Goal: Transaction & Acquisition: Purchase product/service

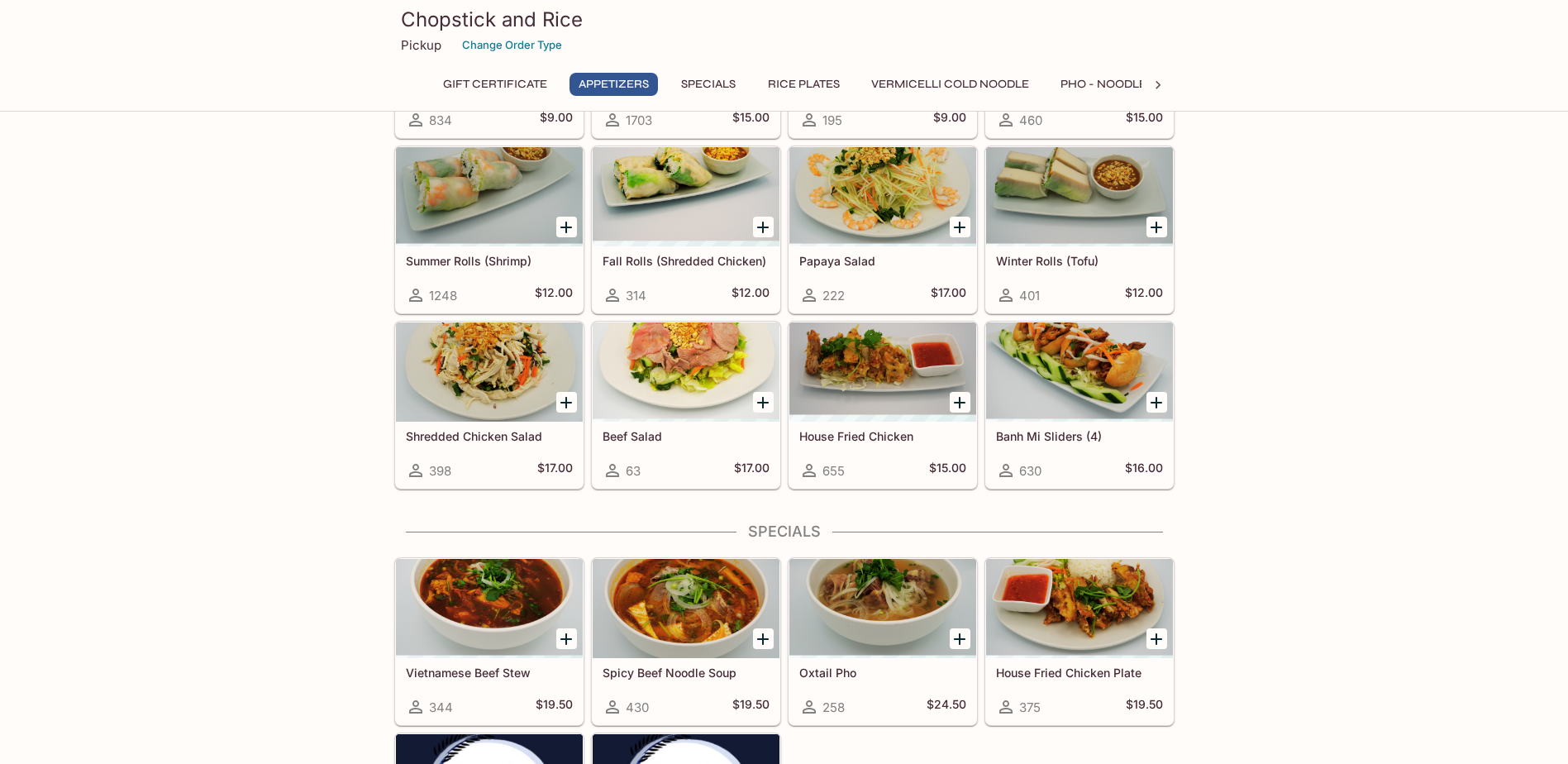
scroll to position [496, 0]
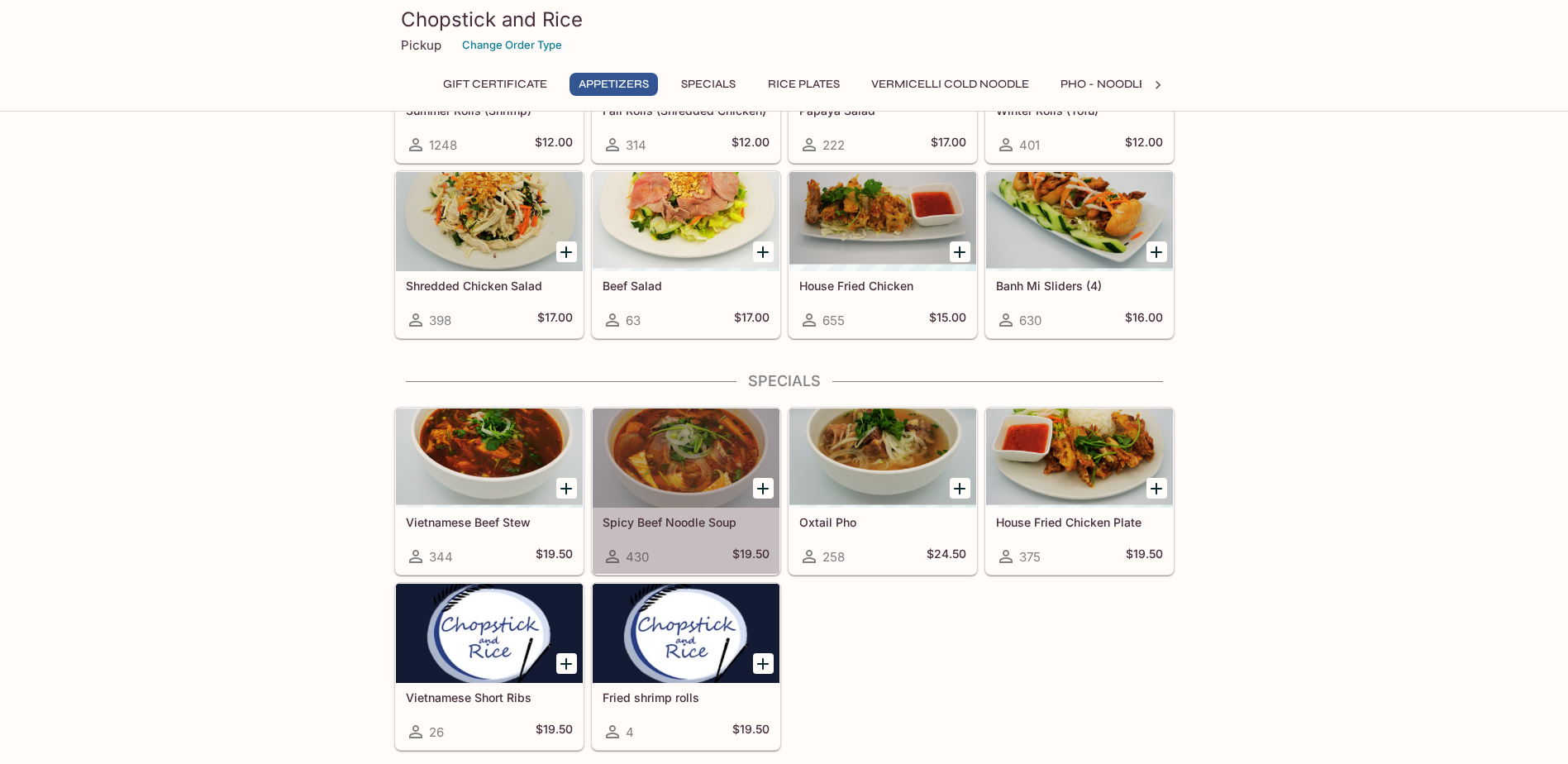
click at [667, 430] on div at bounding box center [686, 458] width 187 height 99
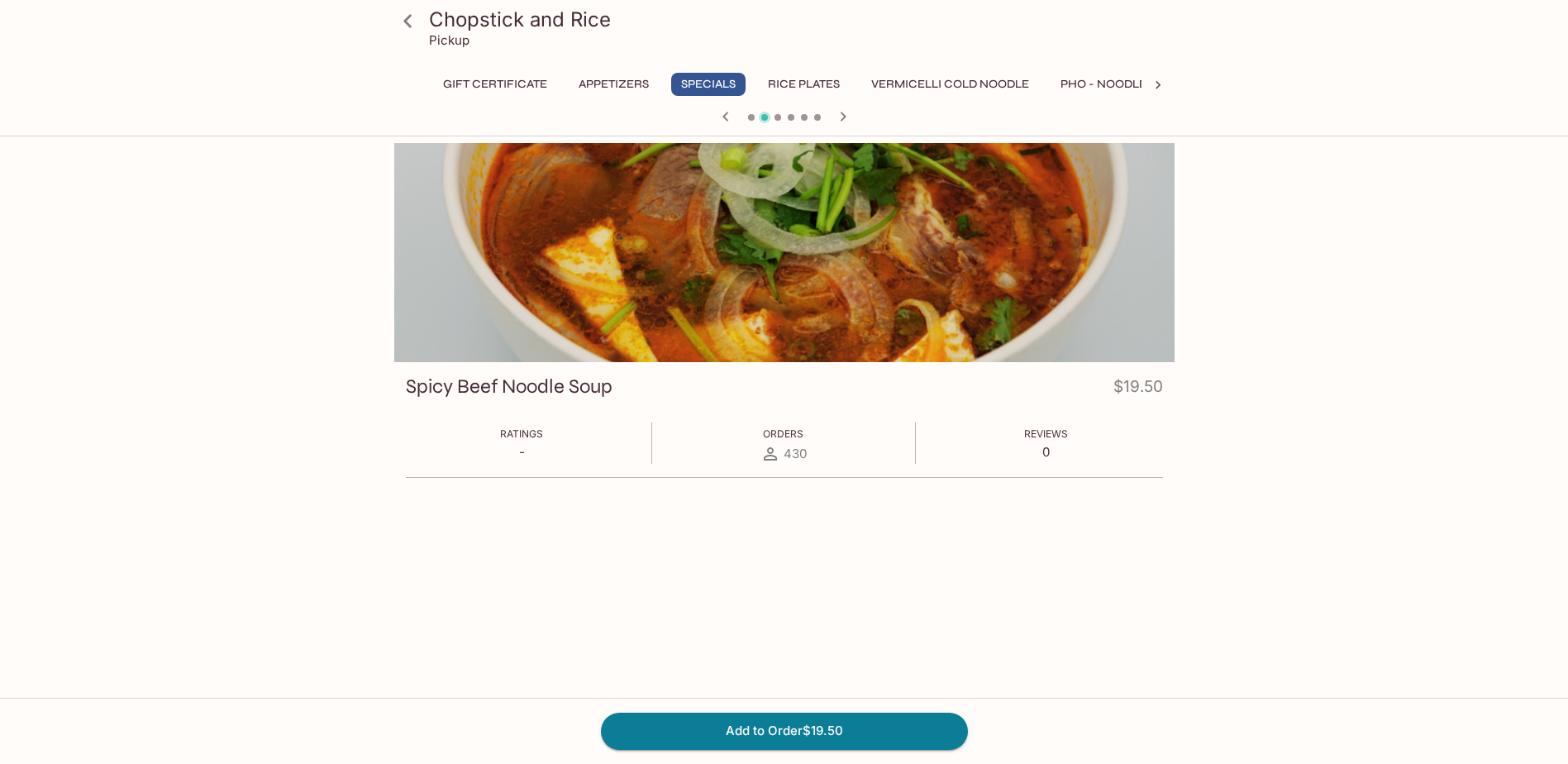
click at [409, 19] on icon at bounding box center [408, 21] width 29 height 29
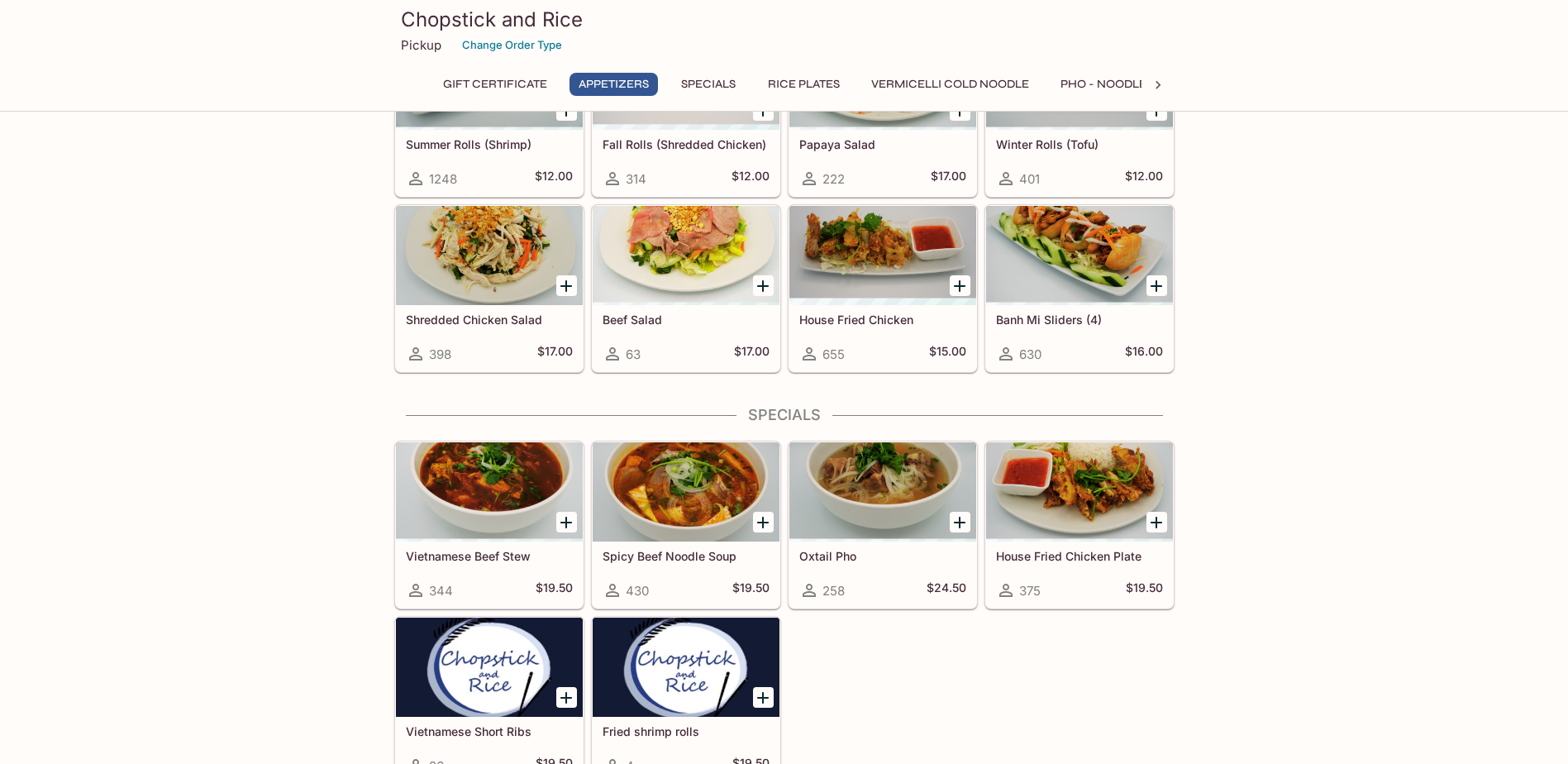
scroll to position [579, 0]
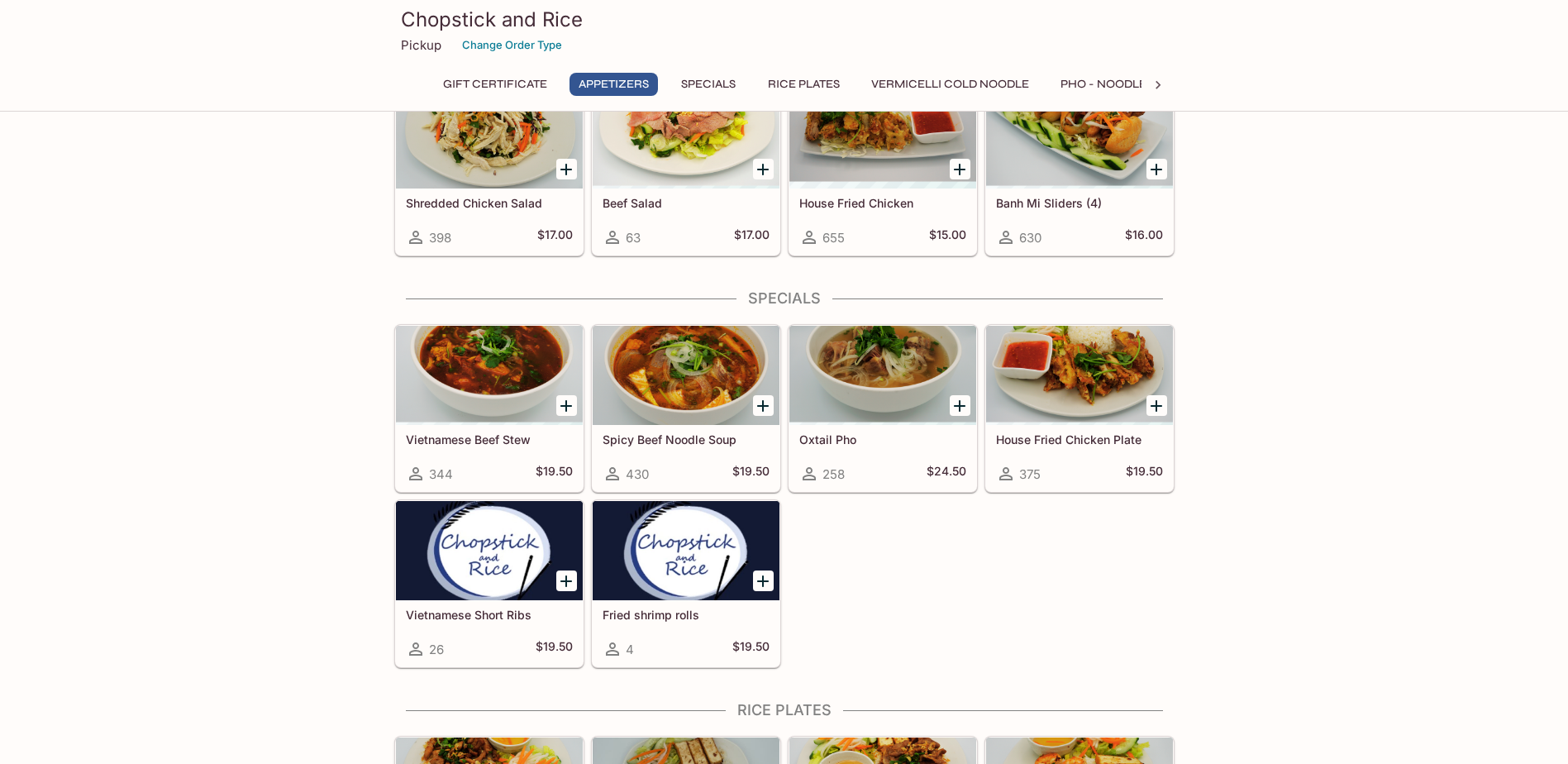
click at [892, 369] on div at bounding box center [883, 375] width 187 height 99
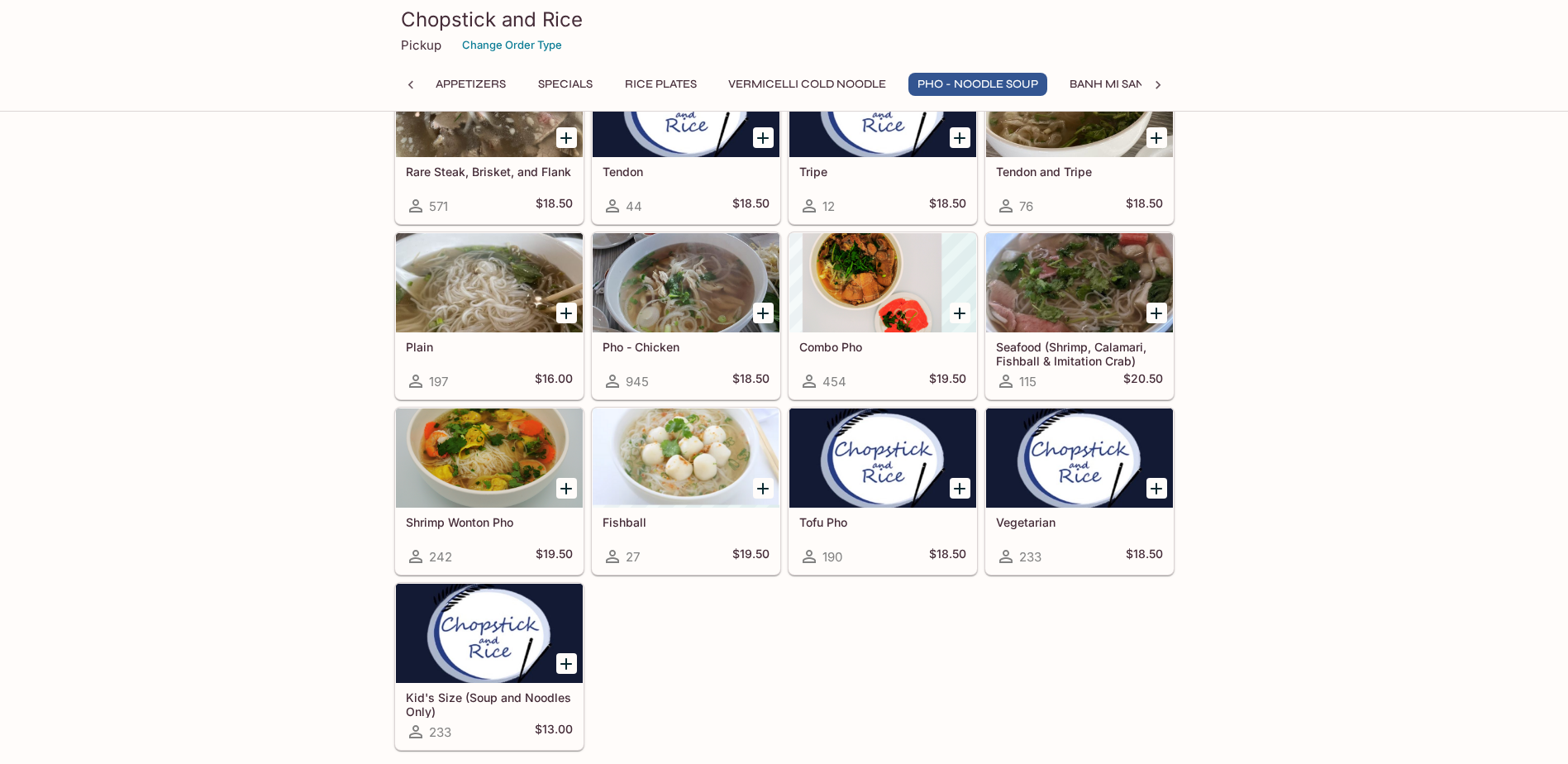
scroll to position [2155, 0]
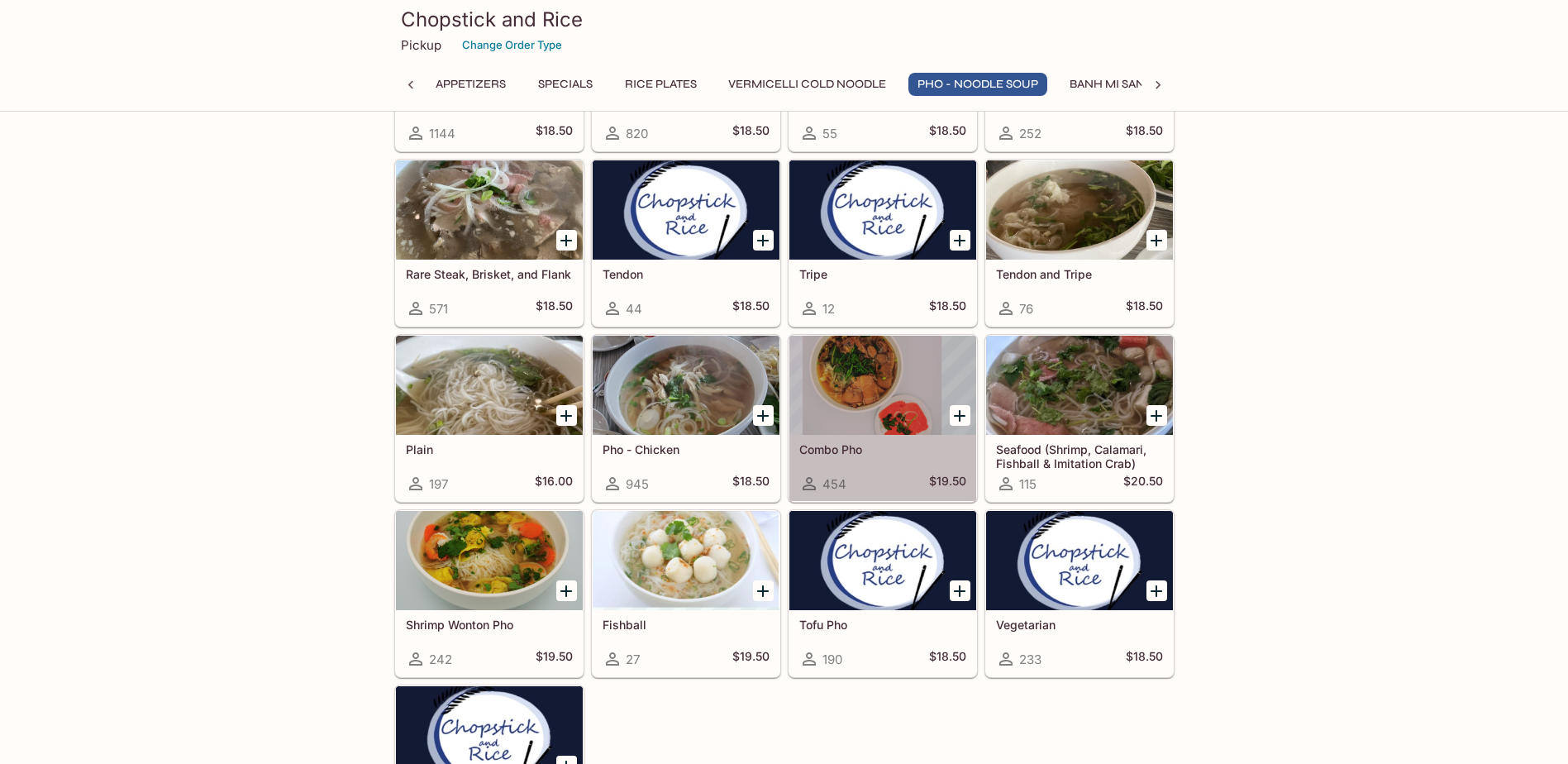
click at [844, 382] on div at bounding box center [883, 385] width 187 height 99
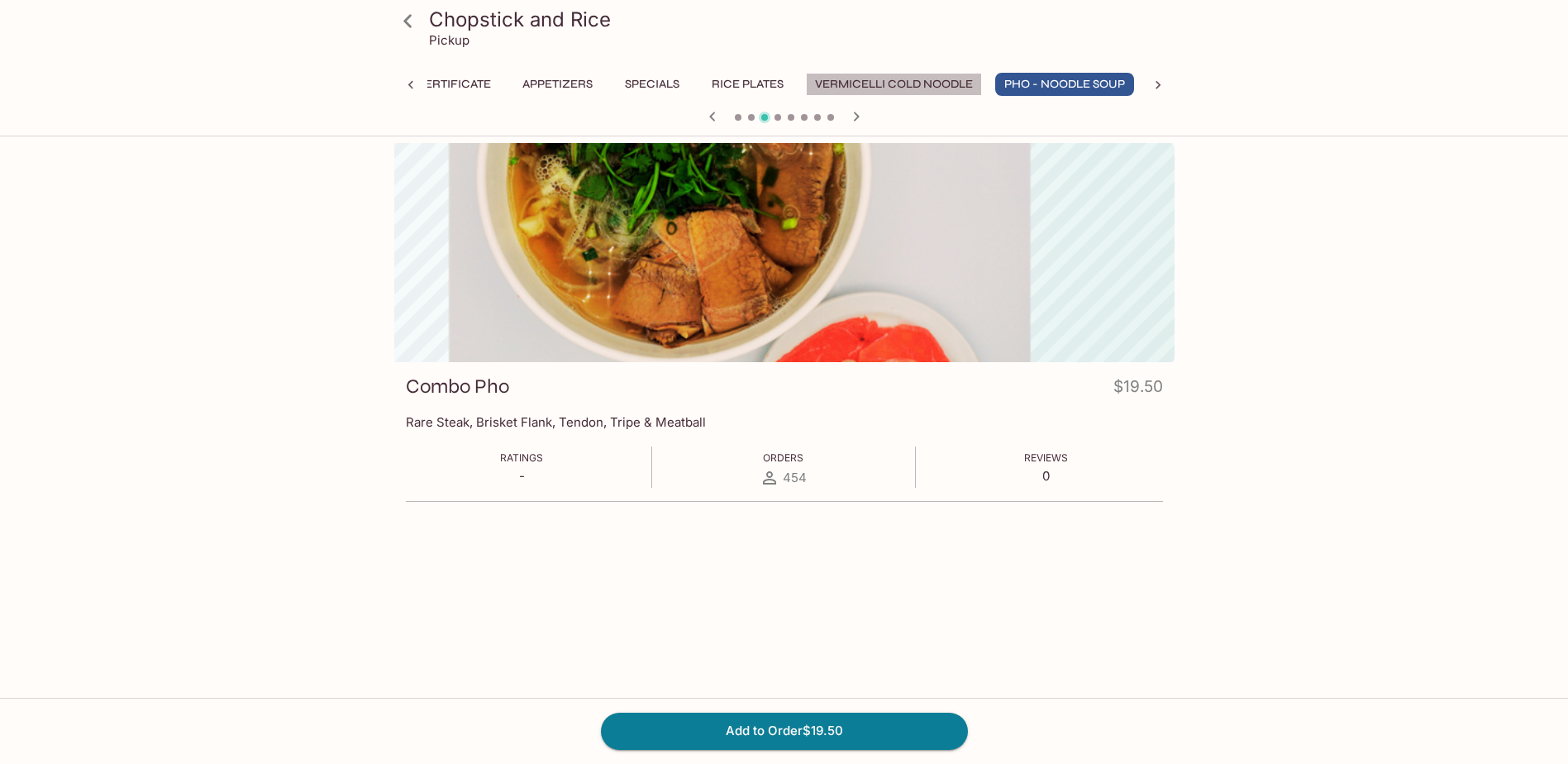
click at [910, 85] on button "Vermicelli Cold Noodle" at bounding box center [894, 84] width 176 height 23
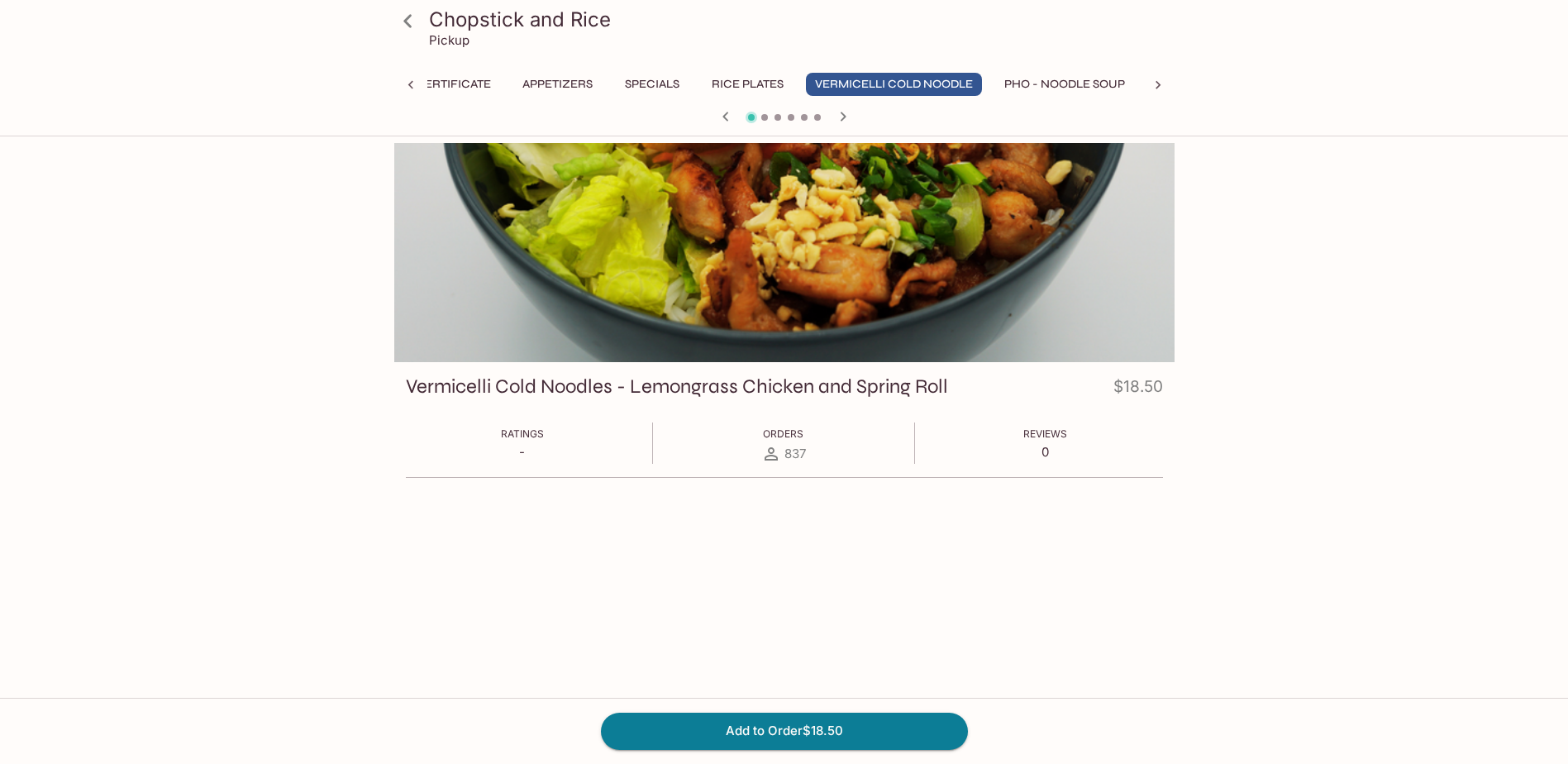
click at [408, 25] on icon at bounding box center [408, 21] width 8 height 13
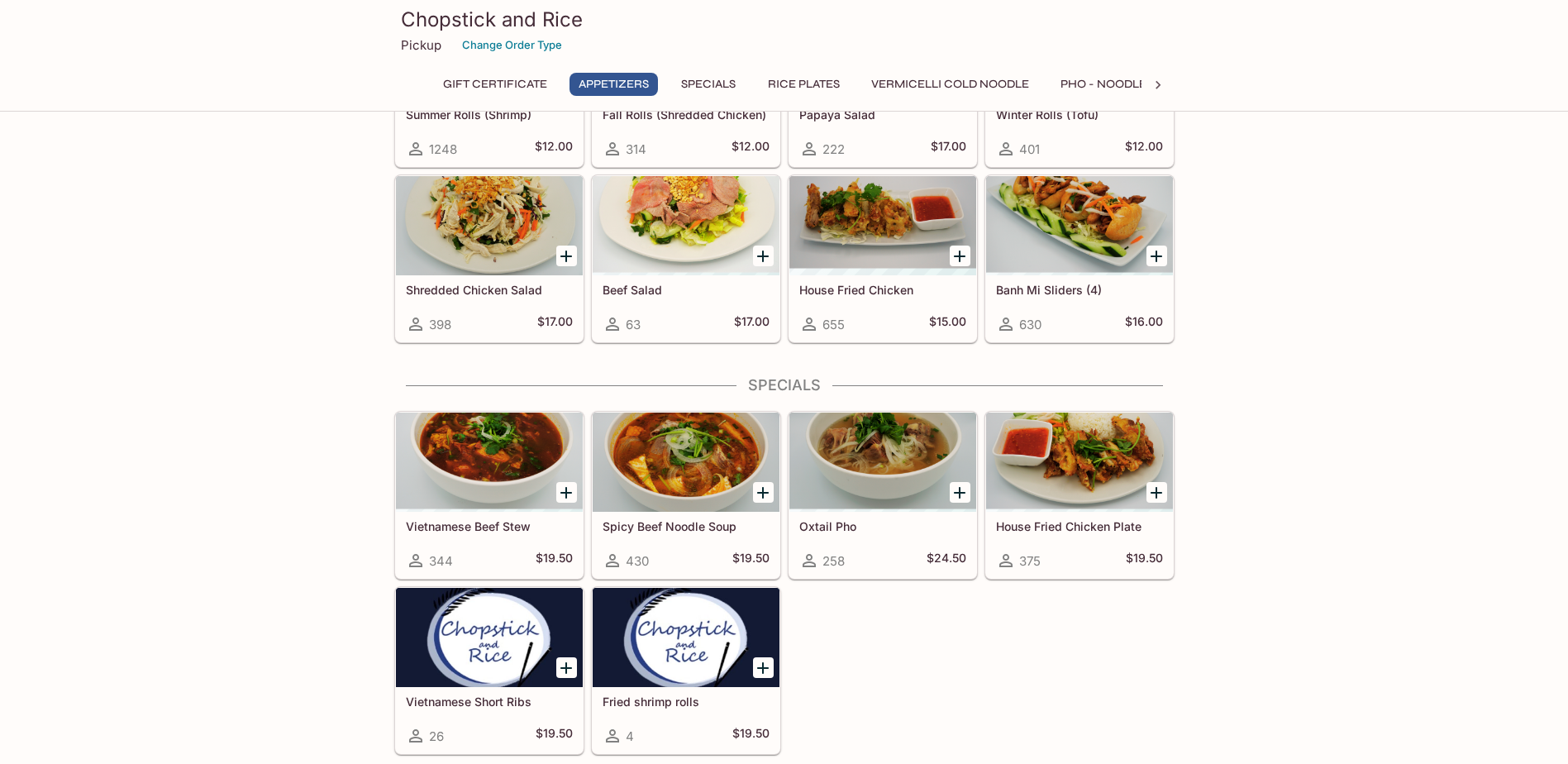
scroll to position [496, 0]
